Goal: Transaction & Acquisition: Purchase product/service

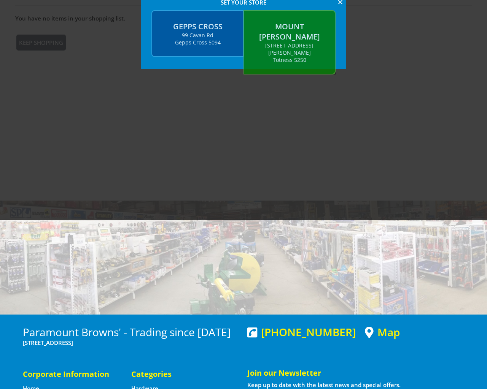
scroll to position [177, 0]
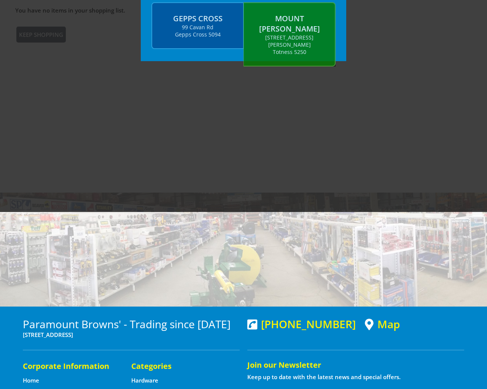
scroll to position [284, 0]
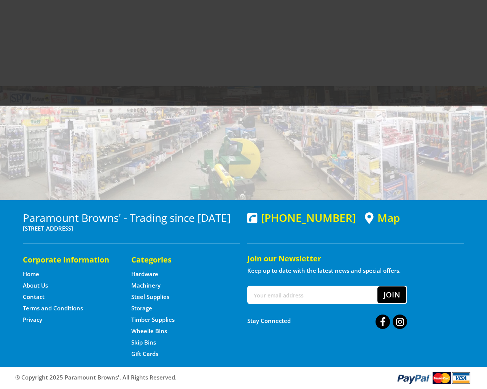
type input "e"
type input "[EMAIL_ADDRESS][DOMAIN_NAME]"
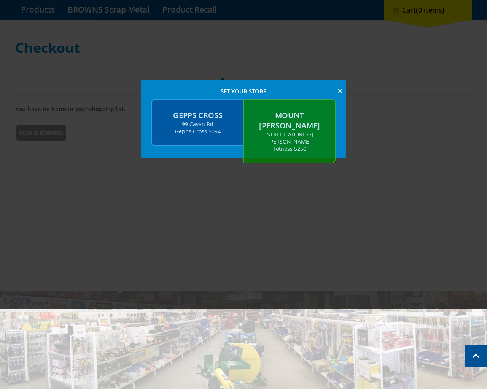
scroll to position [2, 0]
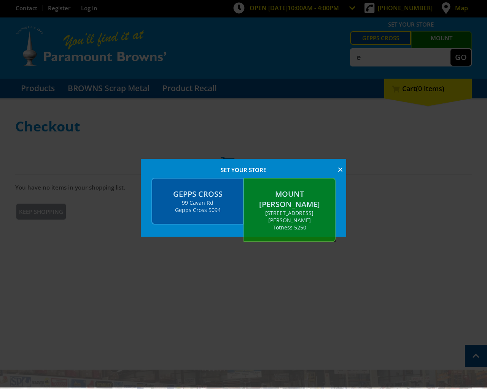
radio input "true"
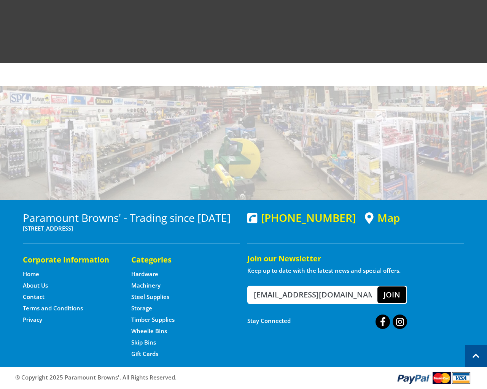
radio input "true"
radio input "false"
radio input "true"
type input "94102"
